Goal: Navigation & Orientation: Find specific page/section

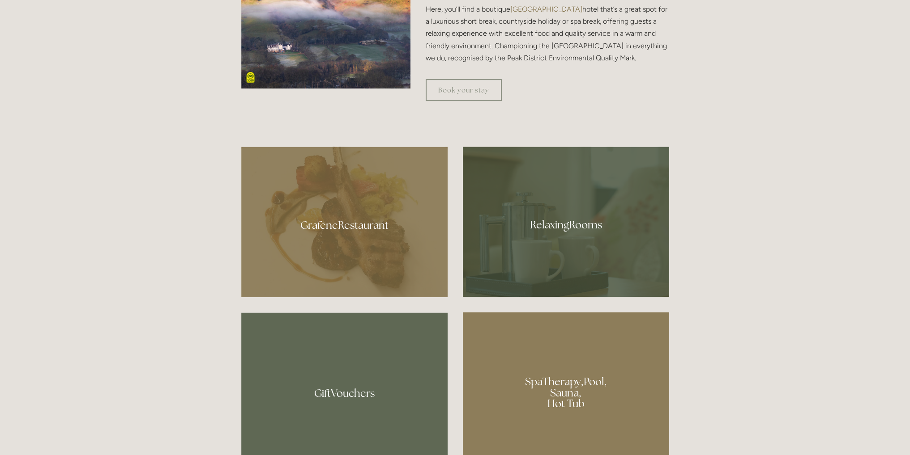
scroll to position [537, 0]
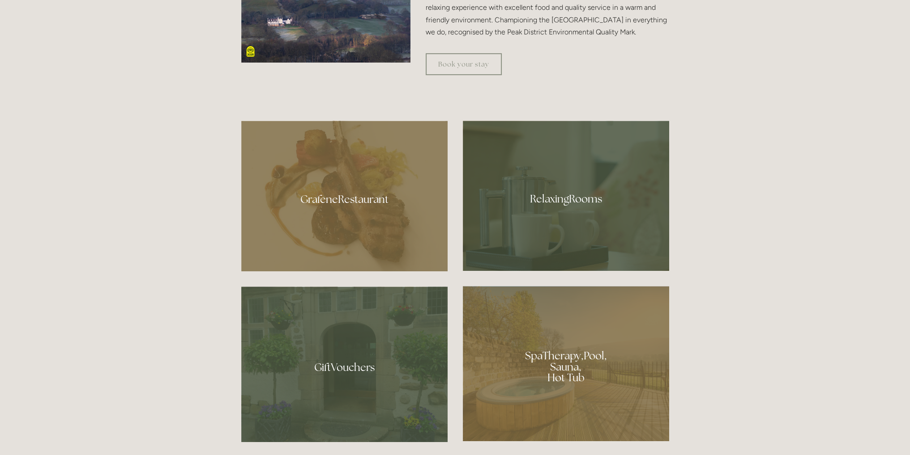
click at [576, 199] on div at bounding box center [566, 196] width 206 height 150
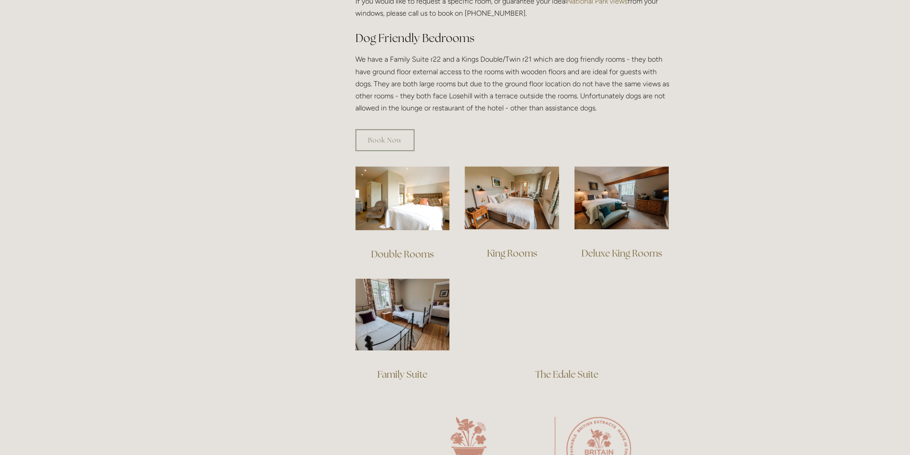
scroll to position [492, 0]
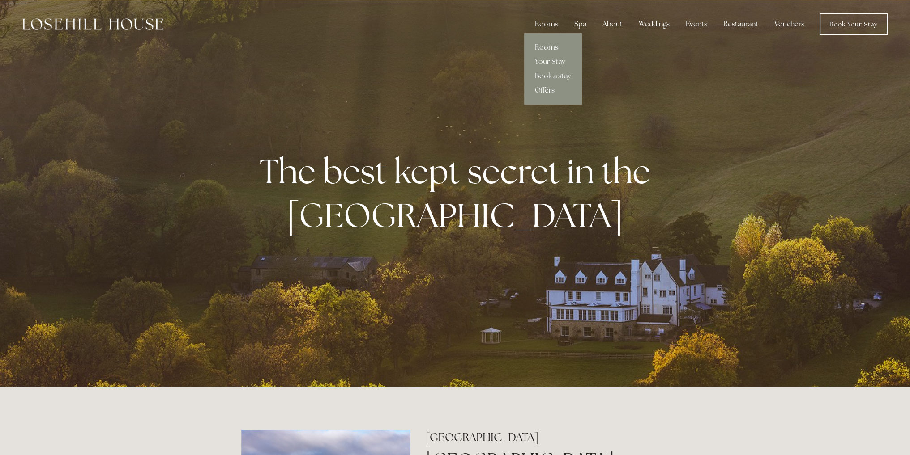
click at [544, 49] on link "Rooms" at bounding box center [553, 47] width 58 height 14
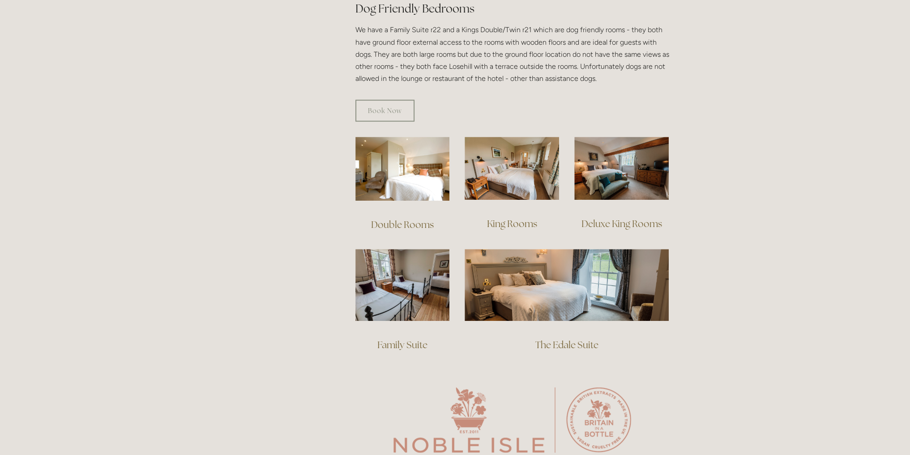
scroll to position [537, 0]
